Goal: Information Seeking & Learning: Learn about a topic

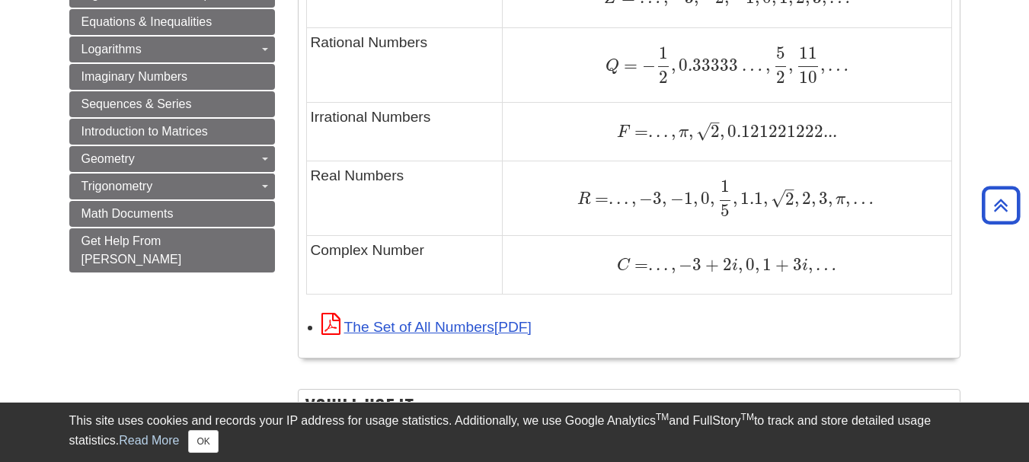
scroll to position [1142, 0]
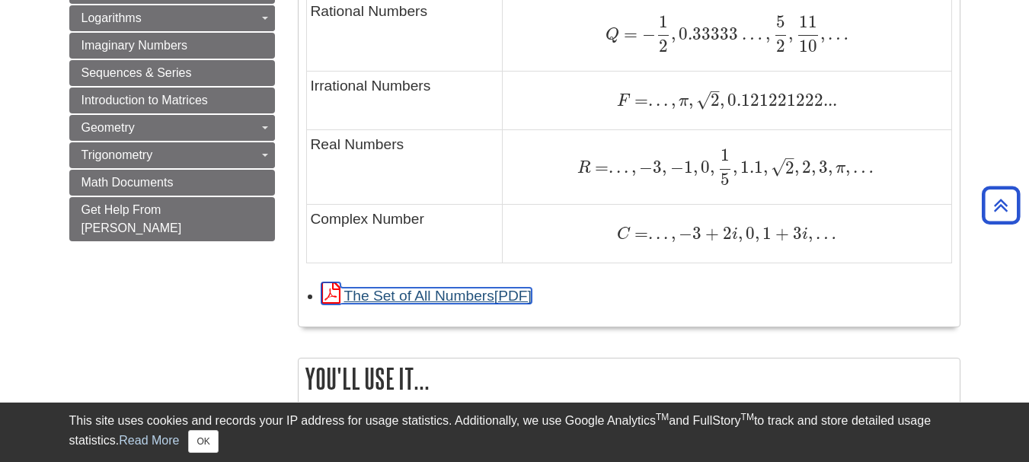
click at [446, 296] on link "The Set of All Numbers" at bounding box center [426, 296] width 210 height 16
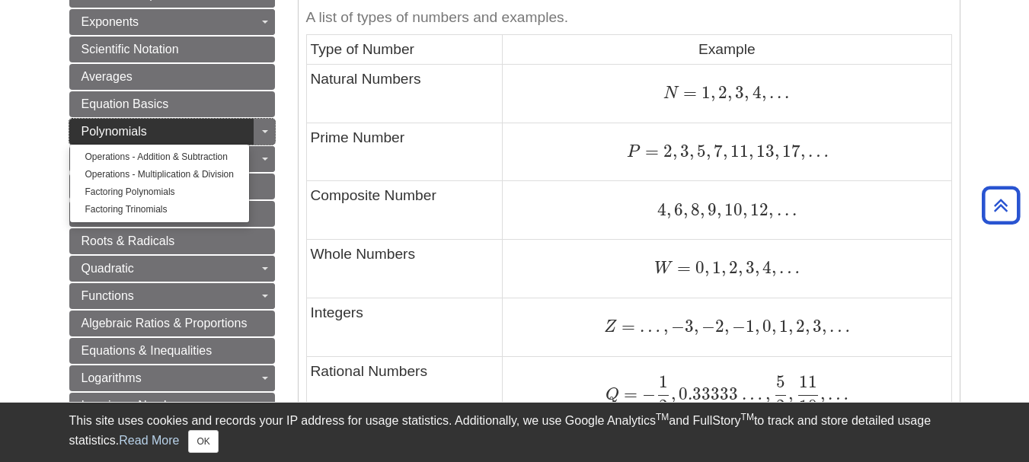
scroll to position [761, 0]
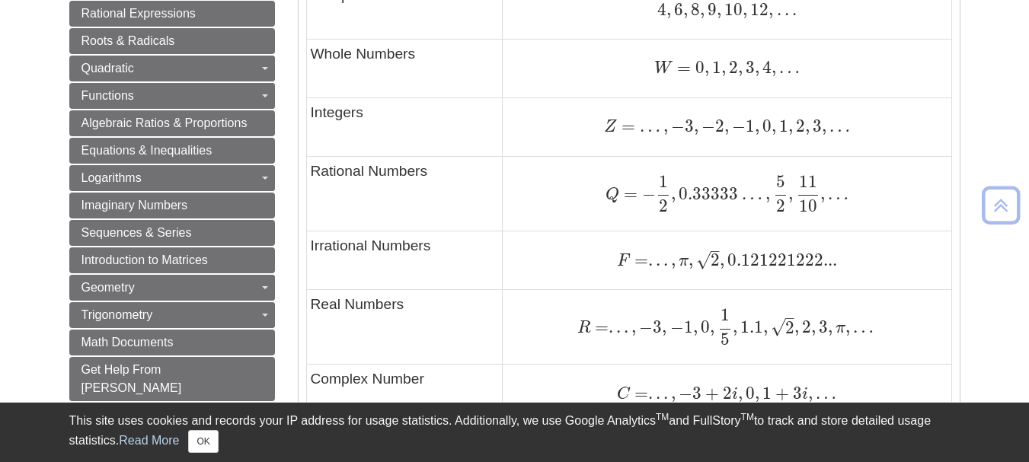
scroll to position [990, 0]
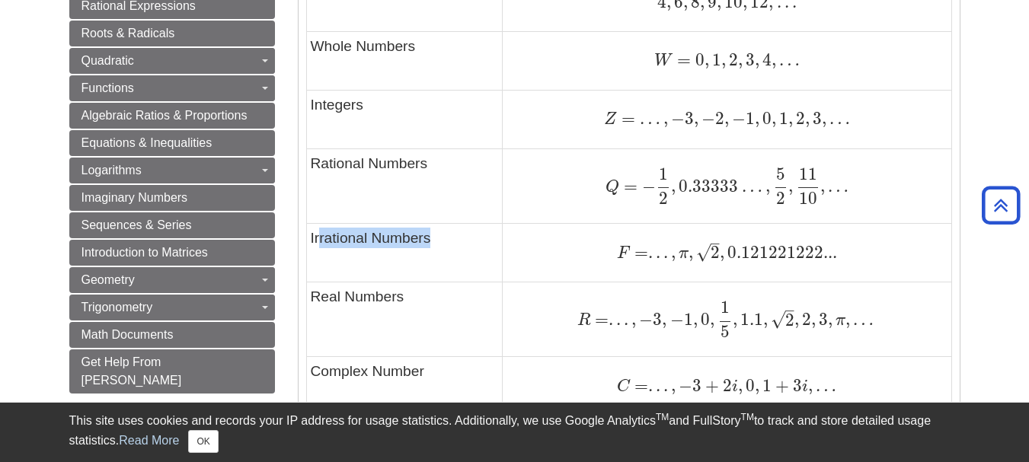
drag, startPoint x: 320, startPoint y: 238, endPoint x: 413, endPoint y: 240, distance: 92.9
click at [432, 241] on td "Irrational Numbers" at bounding box center [404, 253] width 196 height 59
copy td "rational Numbers"
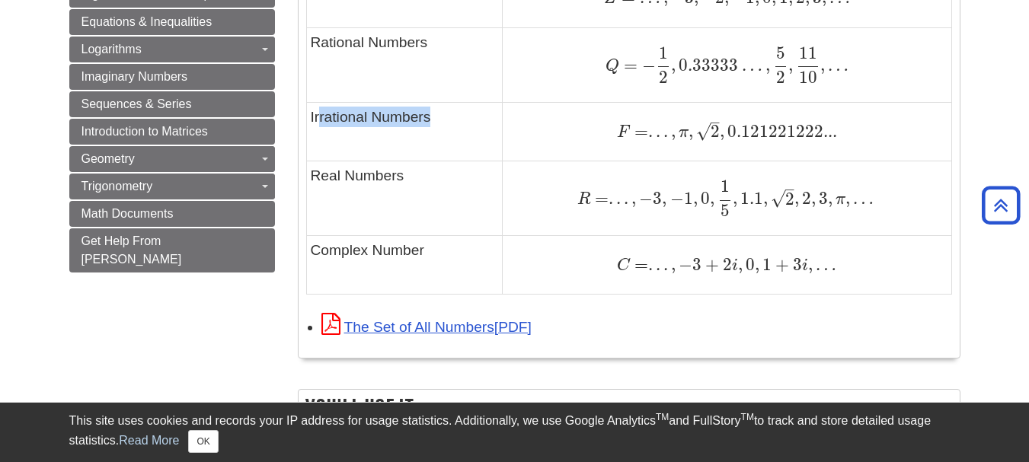
scroll to position [1142, 0]
